Goal: Task Accomplishment & Management: Manage account settings

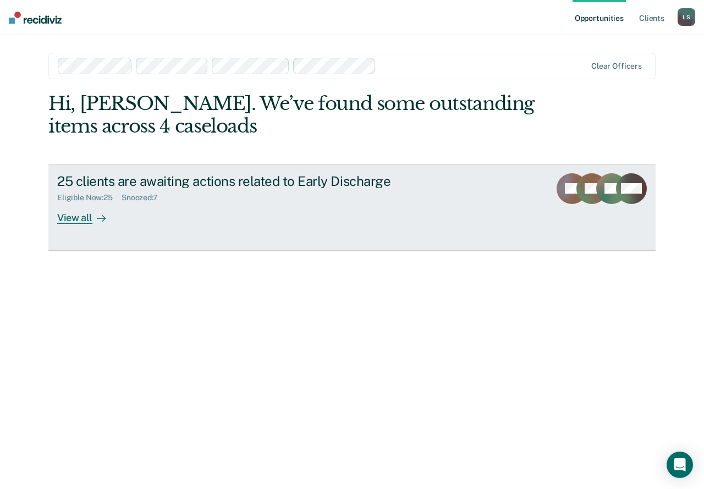
click at [73, 221] on div "View all" at bounding box center [88, 213] width 62 height 21
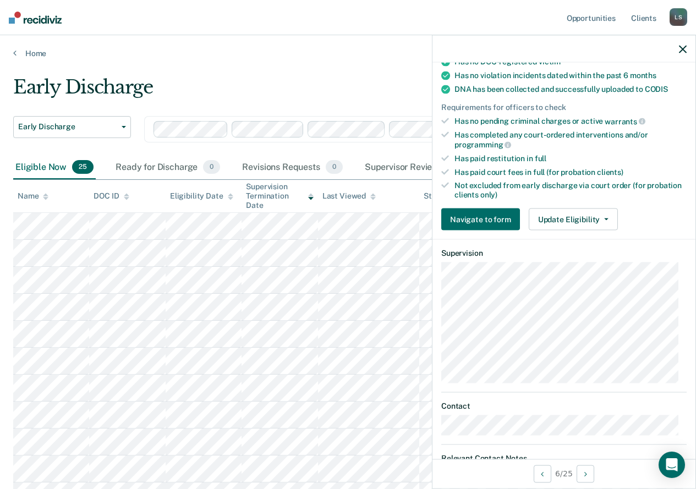
scroll to position [231, 0]
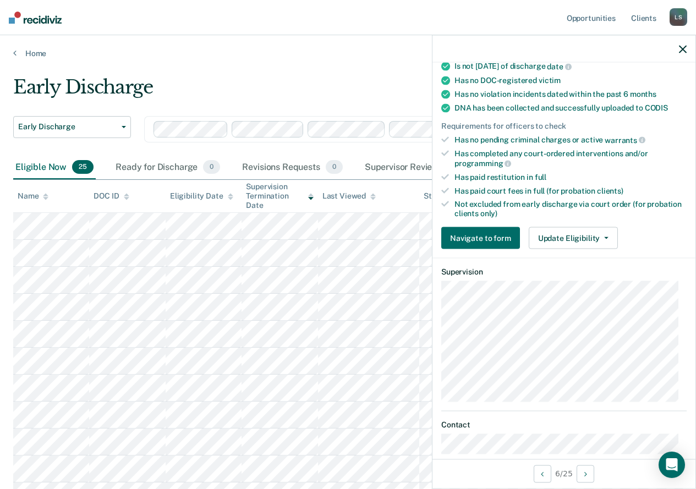
click at [681, 46] on icon "button" at bounding box center [683, 49] width 8 height 8
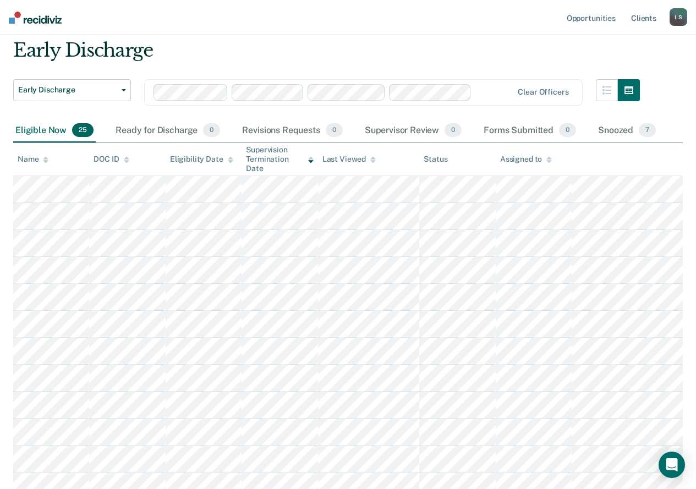
scroll to position [55, 0]
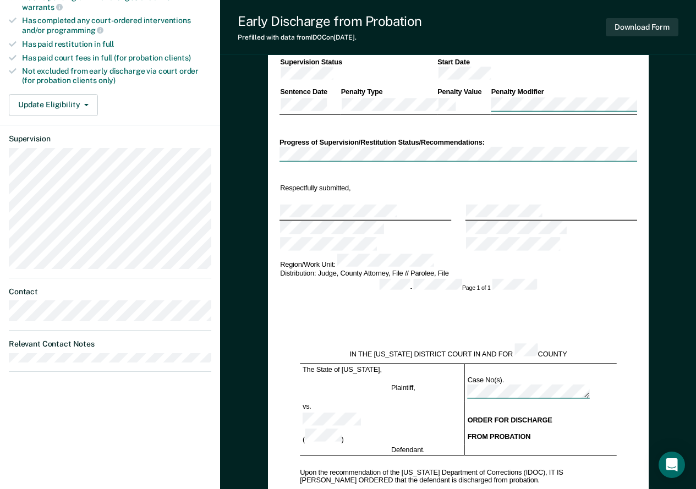
scroll to position [379, 0]
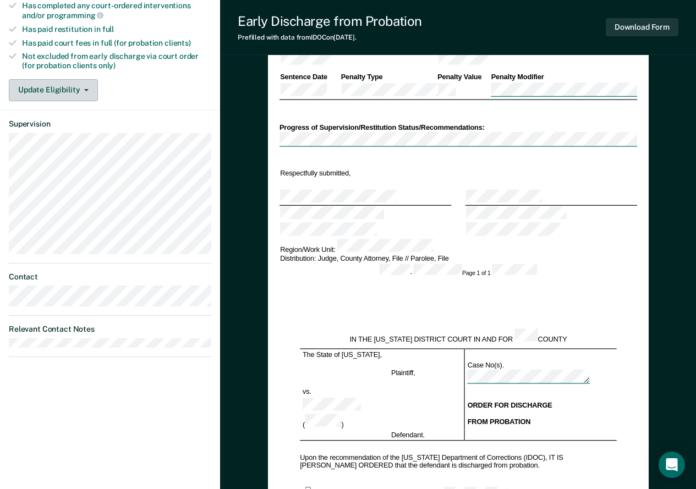
click at [67, 81] on button "Update Eligibility" at bounding box center [53, 90] width 89 height 22
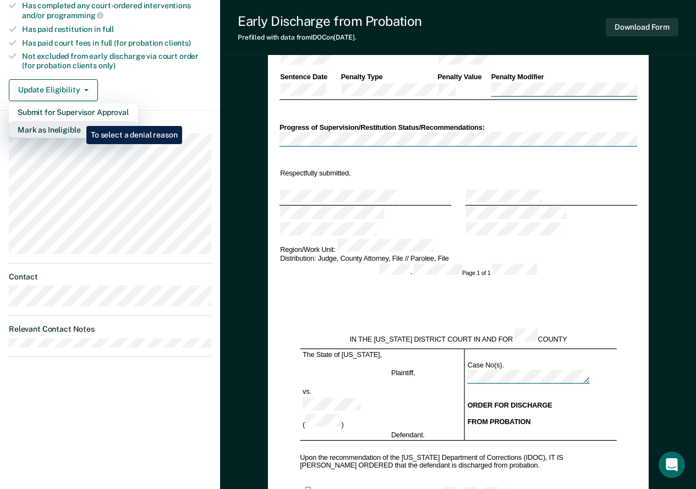
click at [78, 121] on button "Mark as Ineligible" at bounding box center [73, 130] width 129 height 18
type textarea "x"
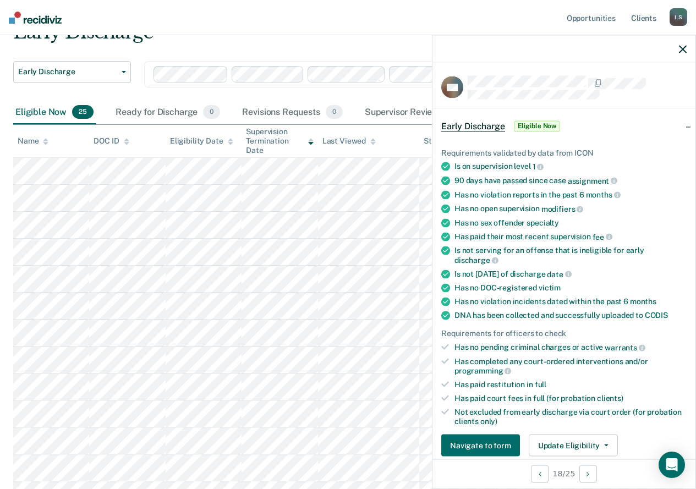
click at [318, 13] on nav "Opportunities Client s [PERSON_NAME] L S Profile How it works Log Out" at bounding box center [348, 17] width 696 height 35
click at [685, 51] on icon "button" at bounding box center [683, 49] width 8 height 8
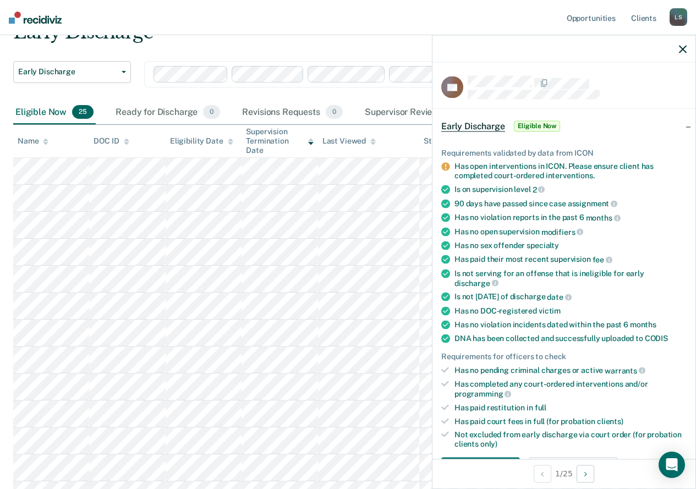
click at [680, 52] on icon "button" at bounding box center [683, 49] width 8 height 8
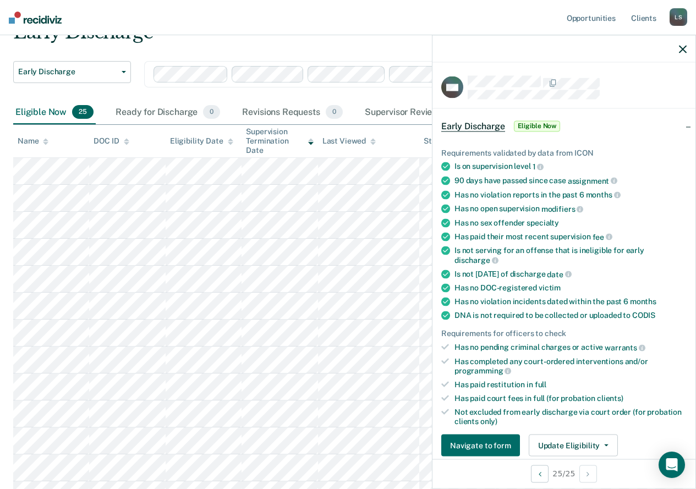
click at [207, 24] on nav "Opportunities Client s [PERSON_NAME] L S Profile How it works Log Out" at bounding box center [348, 17] width 696 height 35
click at [683, 46] on icon "button" at bounding box center [683, 49] width 8 height 8
